Goal: Information Seeking & Learning: Understand process/instructions

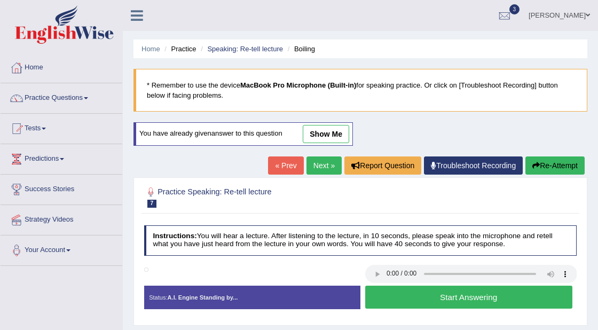
click at [323, 140] on link "show me" at bounding box center [326, 134] width 46 height 18
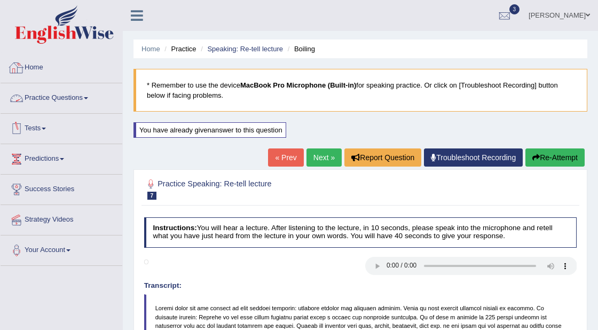
click at [34, 65] on link "Home" at bounding box center [62, 66] width 122 height 27
